Goal: Answer question/provide support

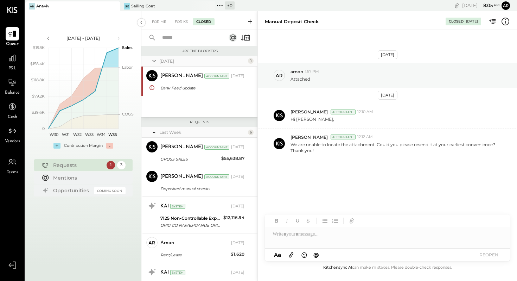
scroll to position [233, 0]
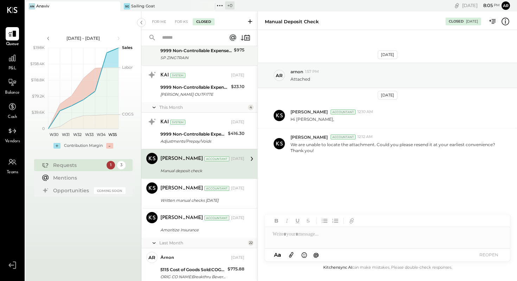
click at [188, 52] on div "9999 Non-Controllable Expenses:Other Income and Expenses:To Be Classified" at bounding box center [195, 50] width 71 height 7
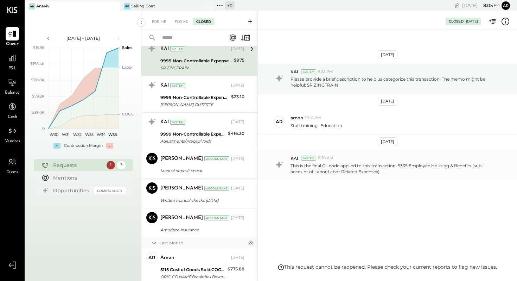
click at [337, 167] on p "This is the final GL code applied to this transaction: 5335:Employee Housing & …" at bounding box center [395, 168] width 210 height 12
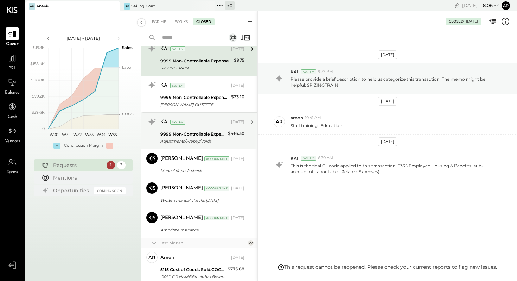
click at [190, 134] on div "9999 Non-Controllable Expenses:Other Income and Expenses:To Be Classified" at bounding box center [192, 133] width 65 height 7
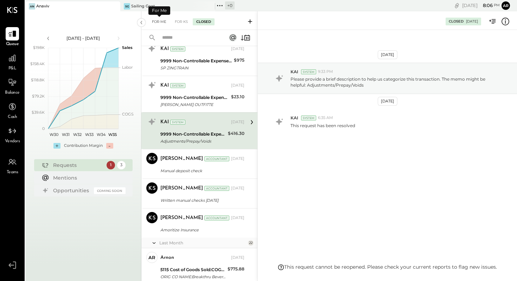
click at [159, 22] on div "For Me" at bounding box center [158, 21] width 21 height 7
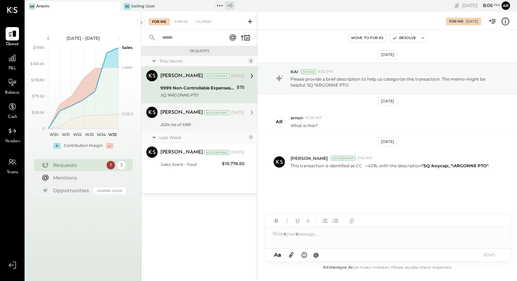
click at [209, 122] on div "2024 list of 1099" at bounding box center [201, 124] width 82 height 7
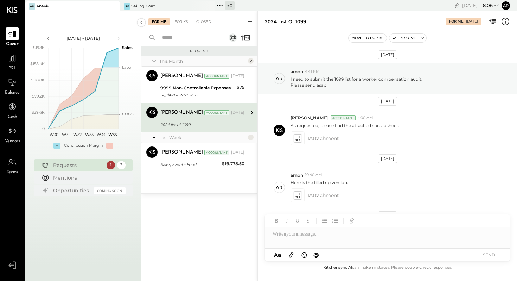
scroll to position [38, 0]
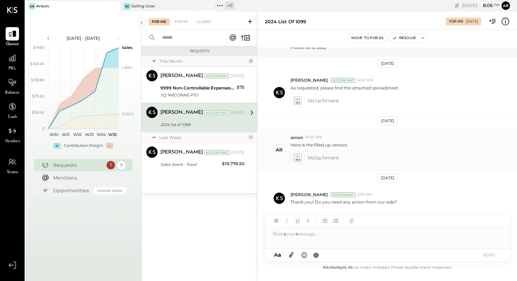
click at [296, 156] on icon at bounding box center [297, 157] width 7 height 8
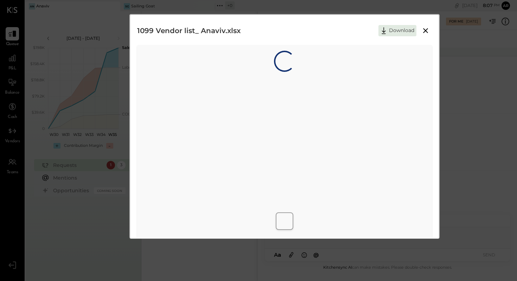
click at [425, 31] on icon at bounding box center [425, 30] width 5 height 5
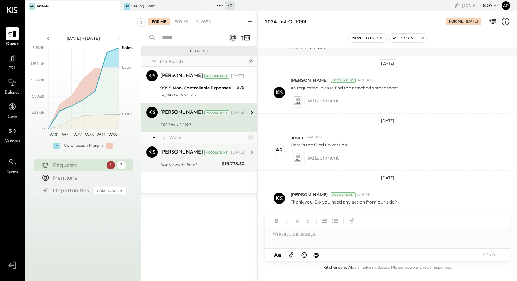
click at [178, 158] on div "[PERSON_NAME] Accountant [DATE] Sales, Event - Food $19,778.50 I have updated t…" at bounding box center [202, 157] width 84 height 22
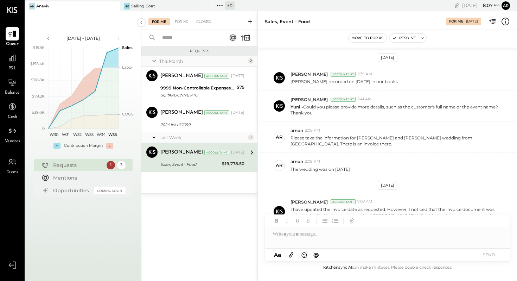
scroll to position [51, 0]
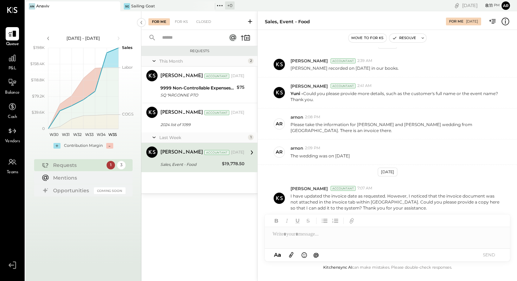
click at [281, 235] on div at bounding box center [387, 234] width 245 height 14
click at [290, 257] on icon at bounding box center [291, 254] width 4 height 5
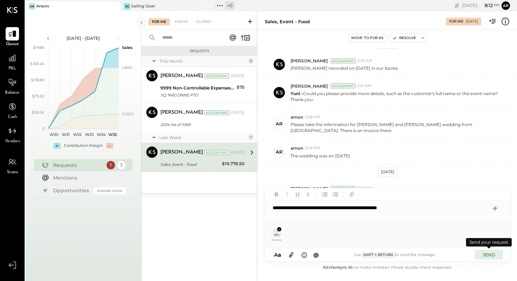
click at [490, 256] on button "SEND" at bounding box center [489, 254] width 28 height 9
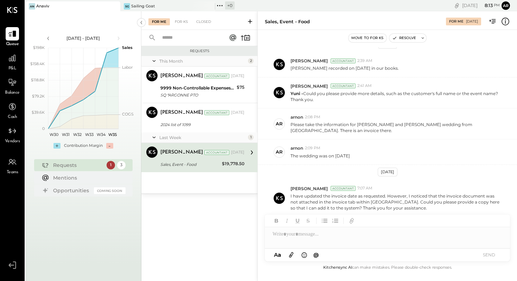
click at [292, 255] on icon at bounding box center [291, 254] width 8 height 8
click at [291, 256] on icon at bounding box center [291, 254] width 8 height 8
click at [123, 166] on div "3" at bounding box center [121, 165] width 8 height 8
